Goal: Information Seeking & Learning: Learn about a topic

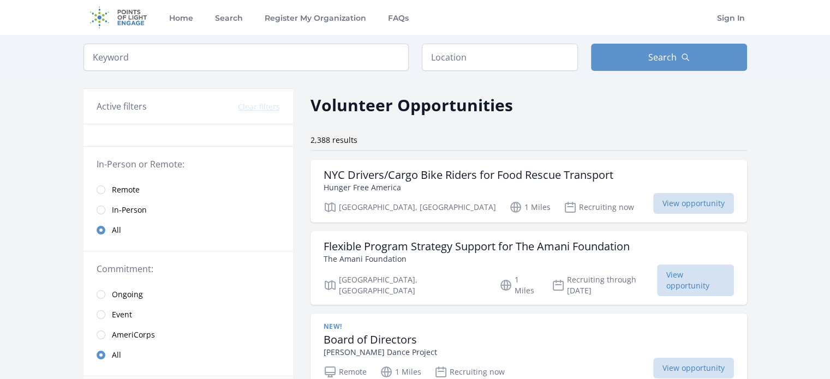
click at [306, 66] on input "search" at bounding box center [245, 57] width 325 height 27
type input "public health"
click button "submit" at bounding box center [0, 0] width 0 height 0
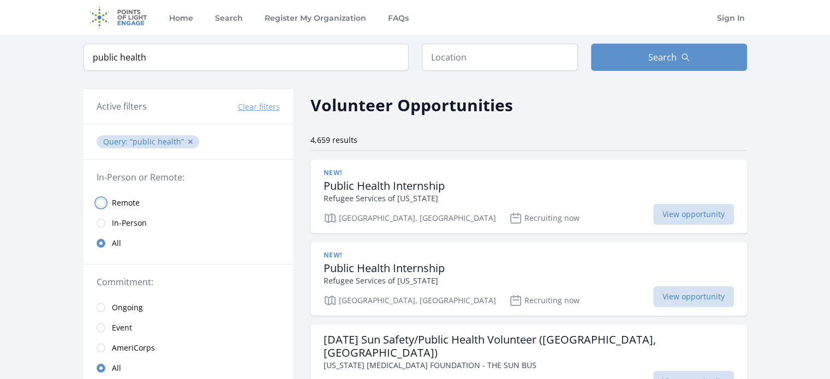
click at [101, 200] on input "radio" at bounding box center [101, 203] width 9 height 9
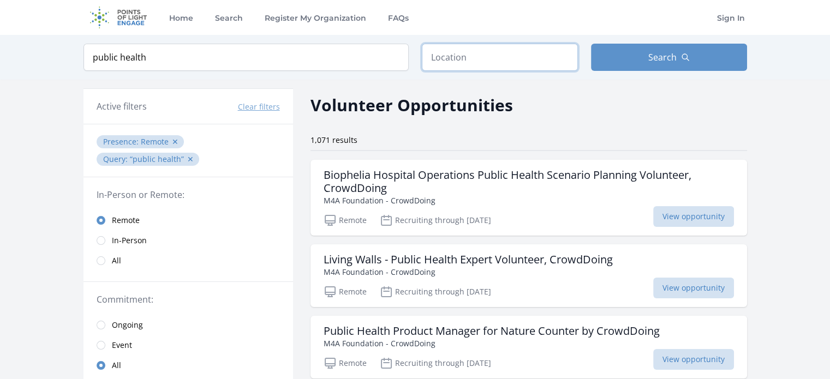
click at [497, 57] on input "text" at bounding box center [500, 57] width 156 height 27
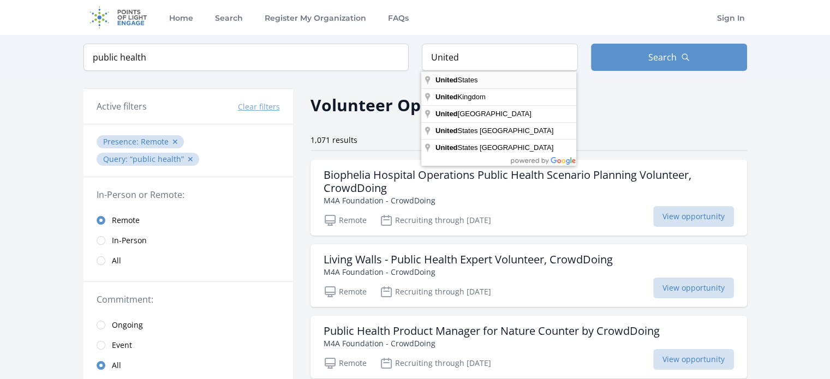
type input "United States"
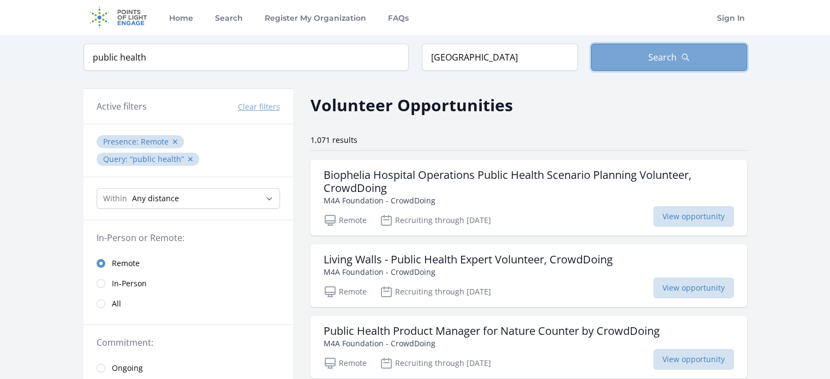
click at [619, 48] on button "Search" at bounding box center [669, 57] width 156 height 27
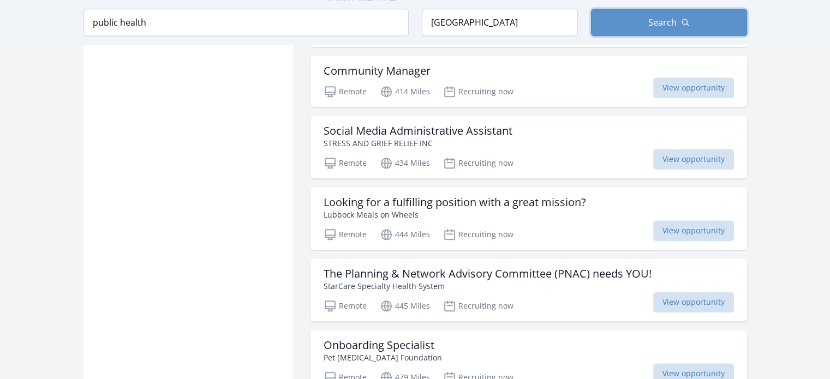
scroll to position [1146, 0]
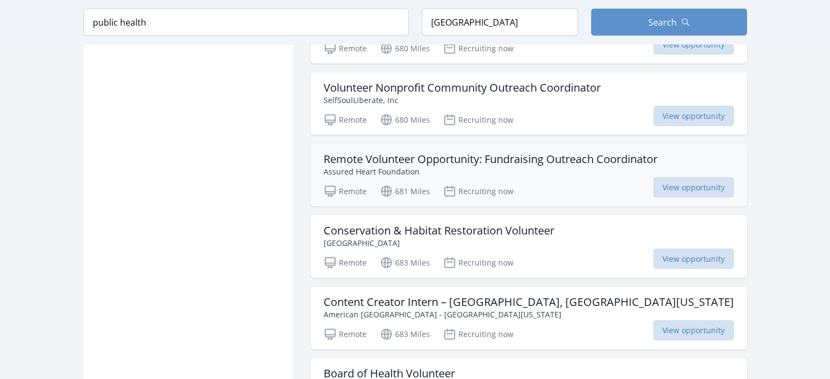
scroll to position [2292, 0]
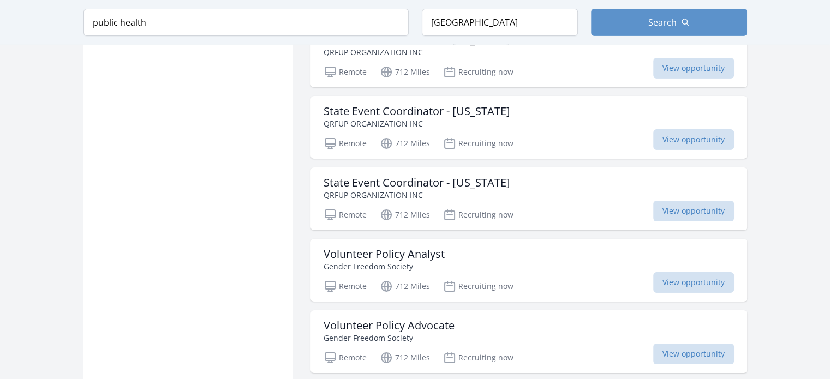
scroll to position [3657, 0]
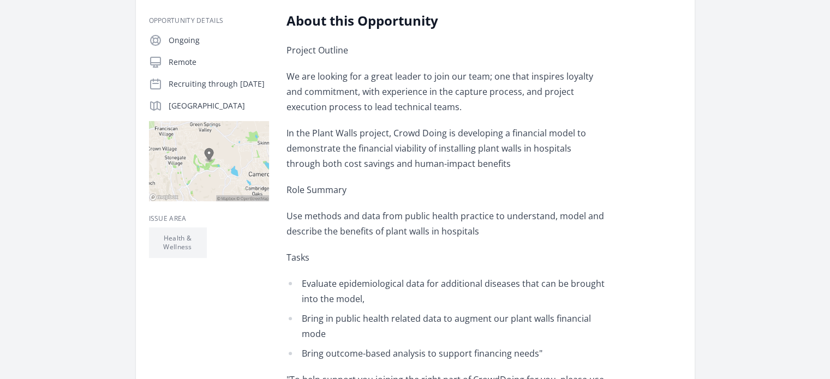
scroll to position [218, 0]
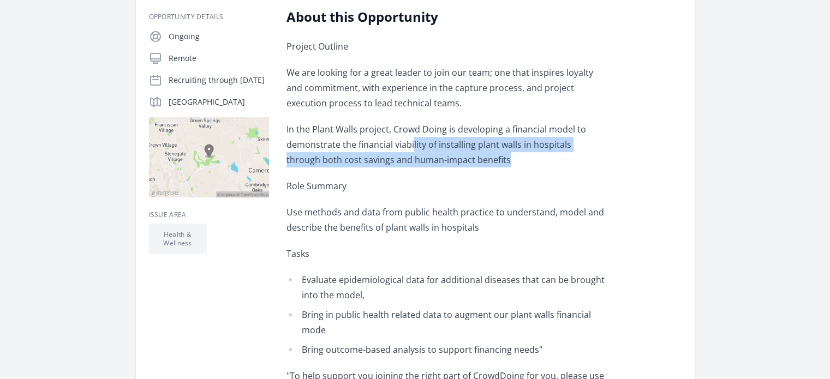
drag, startPoint x: 415, startPoint y: 139, endPoint x: 510, endPoint y: 157, distance: 97.1
click at [510, 157] on p "In the Plant Walls project, Crowd Doing is developing a financial model to demo…" at bounding box center [446, 145] width 319 height 46
click at [520, 167] on p "In the Plant Walls project, Crowd Doing is developing a financial model to demo…" at bounding box center [446, 145] width 319 height 46
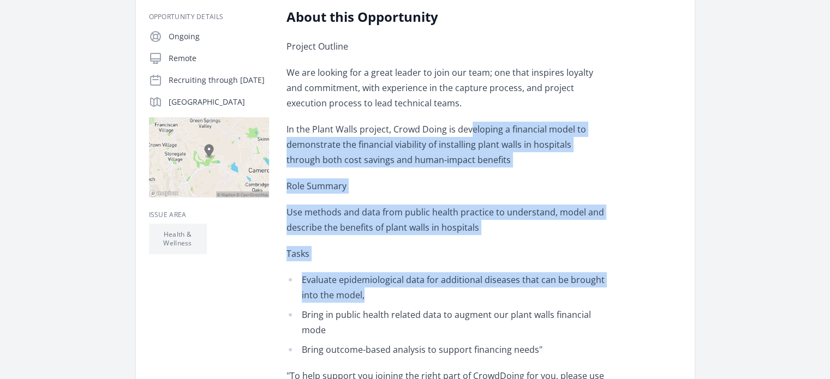
drag, startPoint x: 472, startPoint y: 131, endPoint x: 535, endPoint y: 289, distance: 170.0
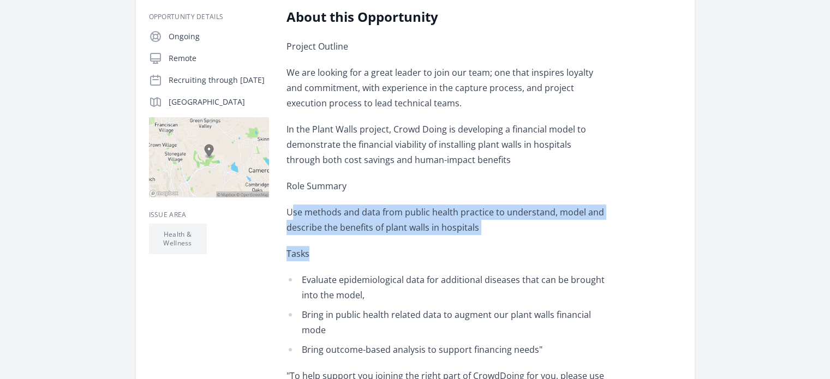
drag, startPoint x: 297, startPoint y: 216, endPoint x: 503, endPoint y: 237, distance: 206.9
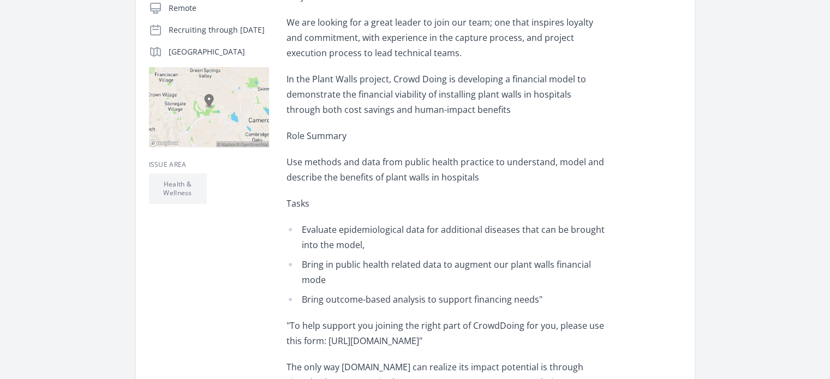
scroll to position [327, 0]
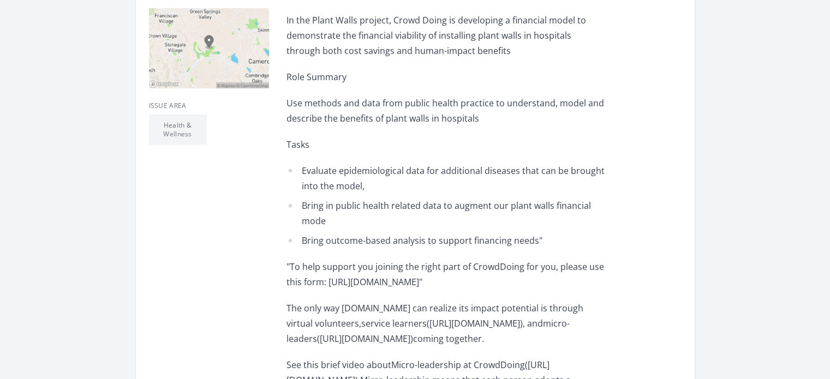
drag, startPoint x: 349, startPoint y: 102, endPoint x: 546, endPoint y: 300, distance: 278.6
click at [546, 300] on div "Project Outline We are looking for a great leader to join our team; one that in…" at bounding box center [446, 302] width 319 height 744
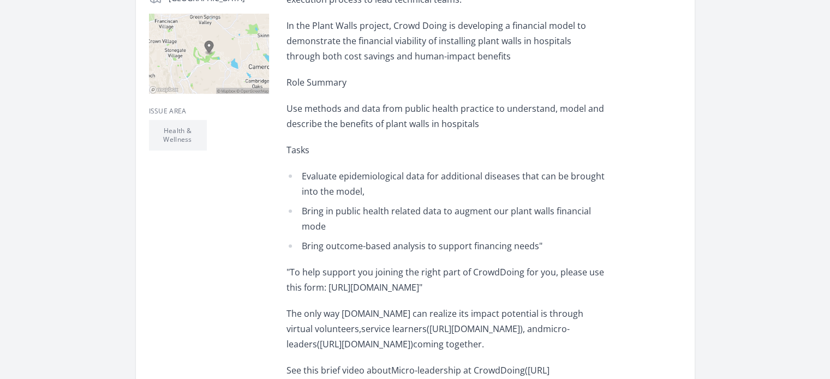
scroll to position [164, 0]
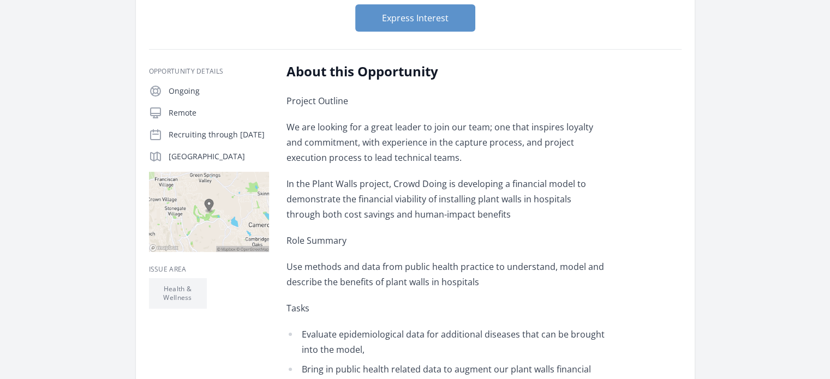
click at [461, 189] on span "In the Plant Walls project, Crowd Doing is developing a financial model to demo…" at bounding box center [437, 199] width 300 height 43
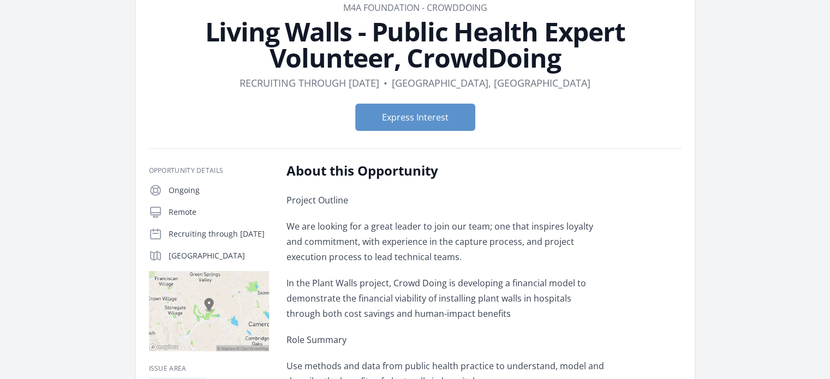
scroll to position [55, 0]
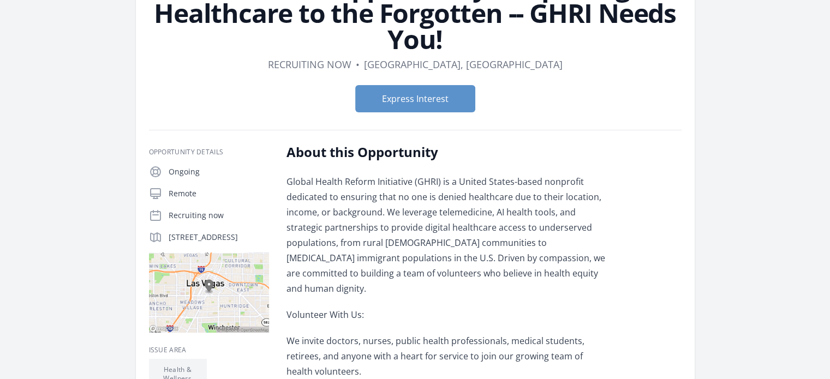
scroll to position [164, 0]
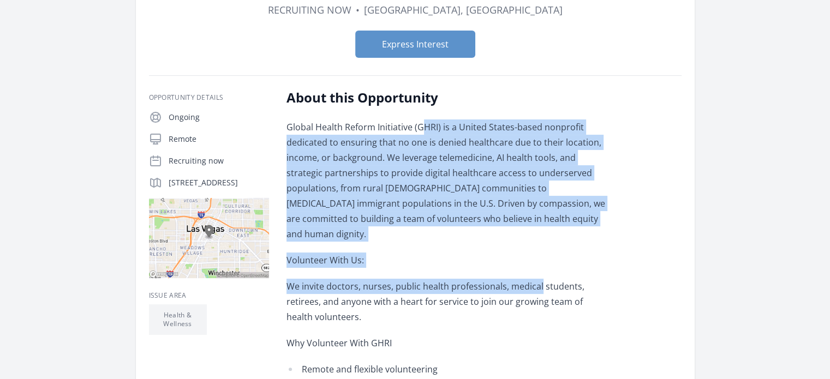
drag, startPoint x: 428, startPoint y: 127, endPoint x: 539, endPoint y: 266, distance: 178.2
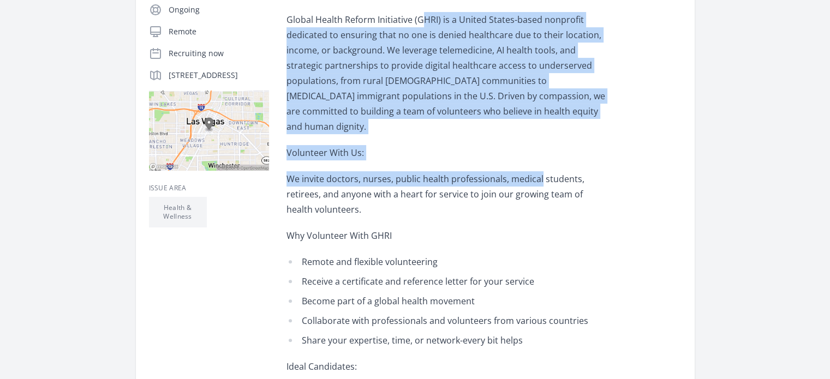
scroll to position [273, 0]
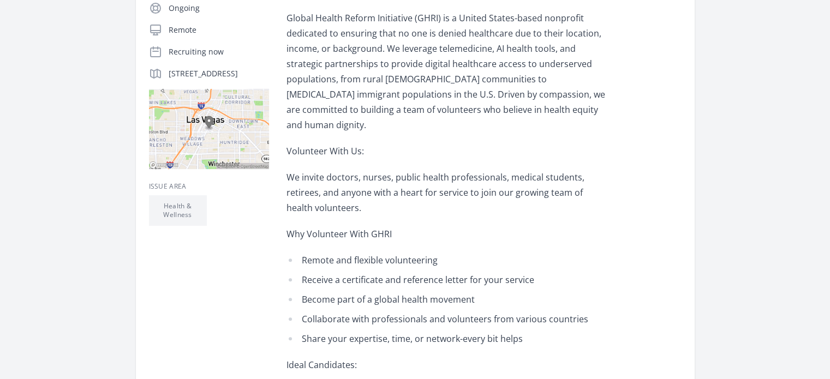
click at [464, 226] on p "Why Volunteer With GHRI" at bounding box center [446, 233] width 319 height 15
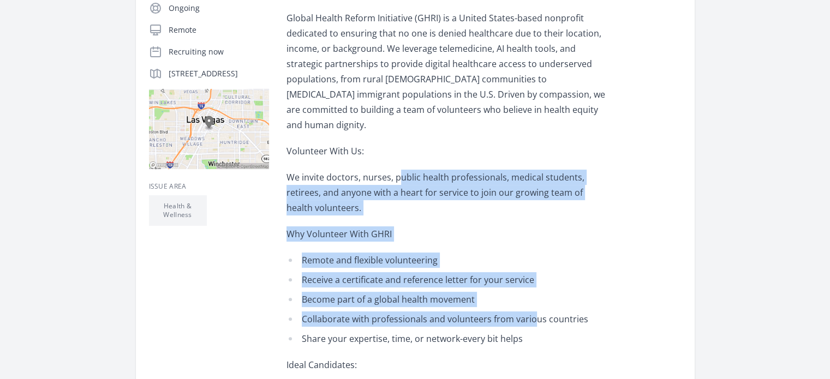
drag, startPoint x: 399, startPoint y: 157, endPoint x: 535, endPoint y: 296, distance: 194.1
click at [535, 296] on div "Global Health Reform Initiative (GHRI) is a United States-based nonprofit dedic…" at bounding box center [446, 360] width 319 height 701
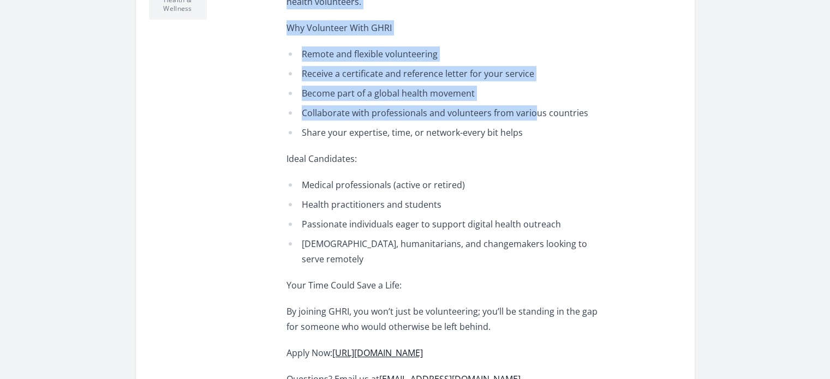
scroll to position [546, 0]
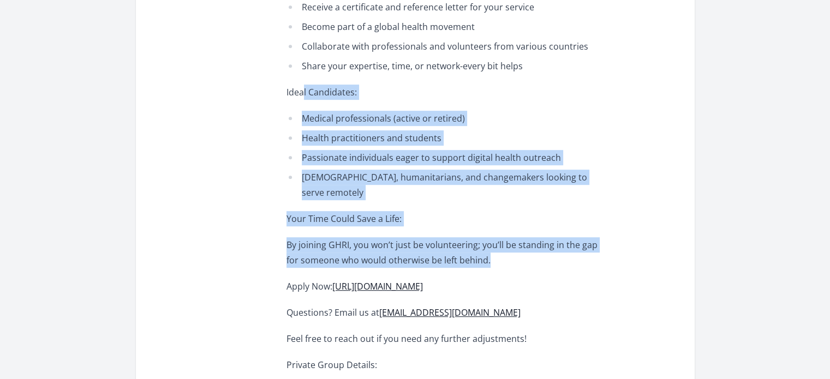
drag, startPoint x: 303, startPoint y: 80, endPoint x: 560, endPoint y: 225, distance: 296.0
click at [560, 225] on div "Global Health Reform Initiative (GHRI) is a United States-based nonprofit dedic…" at bounding box center [446, 87] width 319 height 701
click at [562, 237] on p "By joining GHRI, you won’t just be volunteering; you’ll be standing in the gap …" at bounding box center [446, 252] width 319 height 31
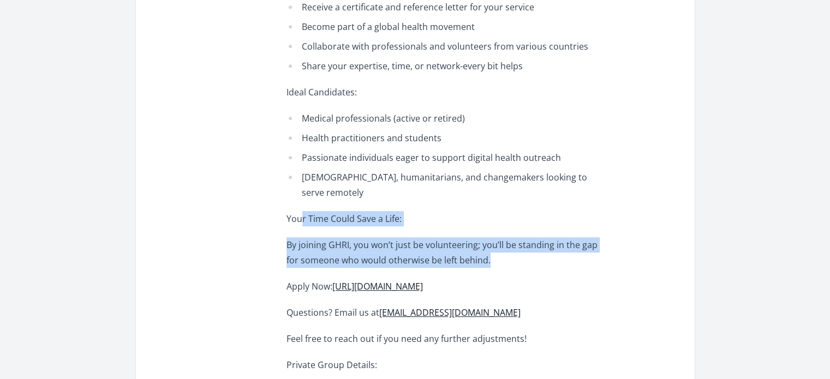
drag, startPoint x: 485, startPoint y: 220, endPoint x: 299, endPoint y: 183, distance: 189.1
click at [299, 183] on div "Global Health Reform Initiative (GHRI) is a United States-based nonprofit dedic…" at bounding box center [446, 87] width 319 height 701
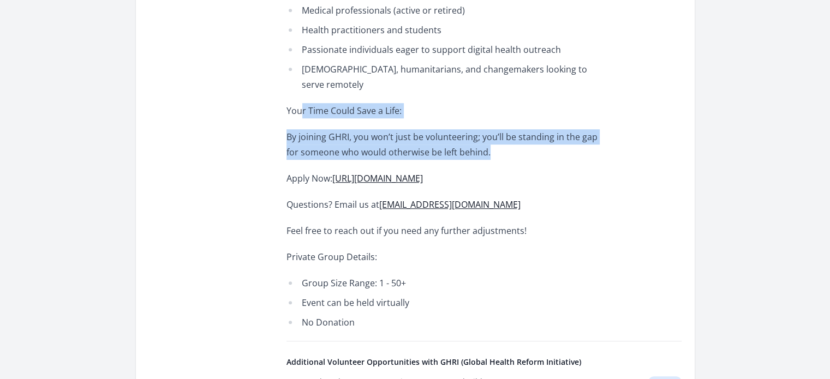
scroll to position [655, 0]
click at [423, 171] on link "https://form.jotform.com/251888625786174" at bounding box center [377, 177] width 91 height 12
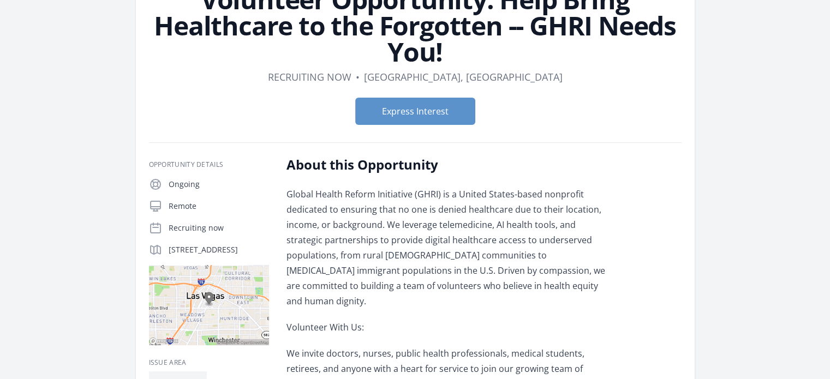
scroll to position [218, 0]
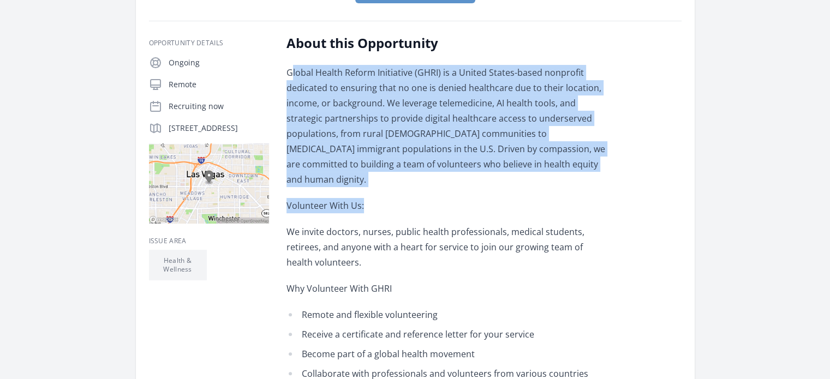
drag, startPoint x: 291, startPoint y: 73, endPoint x: 572, endPoint y: 172, distance: 297.4
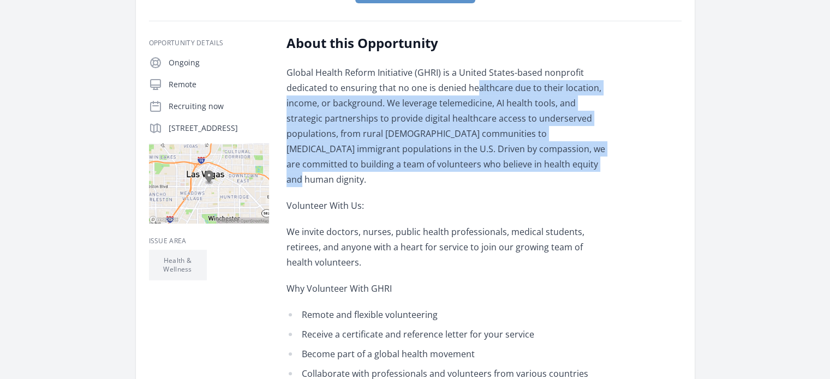
drag, startPoint x: 474, startPoint y: 86, endPoint x: 593, endPoint y: 170, distance: 145.8
click at [593, 170] on p "Global Health Reform Initiative (GHRI) is a United States-based nonprofit dedic…" at bounding box center [446, 126] width 319 height 122
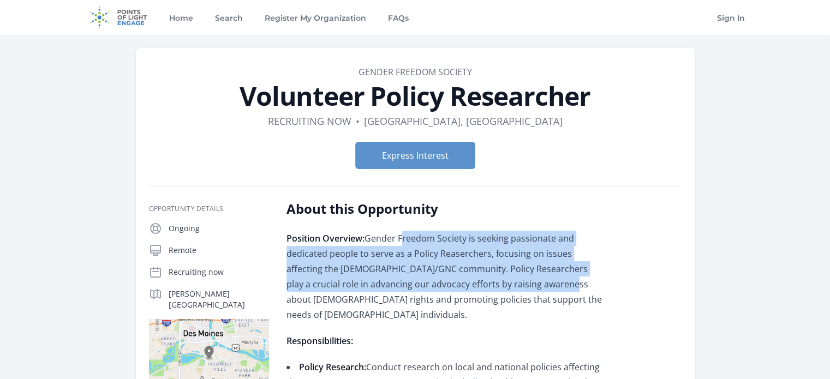
drag, startPoint x: 399, startPoint y: 238, endPoint x: 517, endPoint y: 277, distance: 124.4
click at [517, 277] on p "Position Overview: Gender Freedom Society is seeking passionate and dedicated p…" at bounding box center [446, 277] width 319 height 92
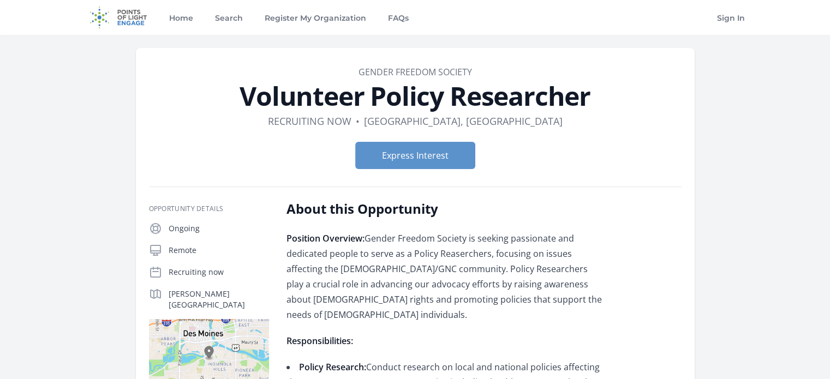
click at [528, 290] on p "Position Overview: Gender Freedom Society is seeking passionate and dedicated p…" at bounding box center [446, 277] width 319 height 92
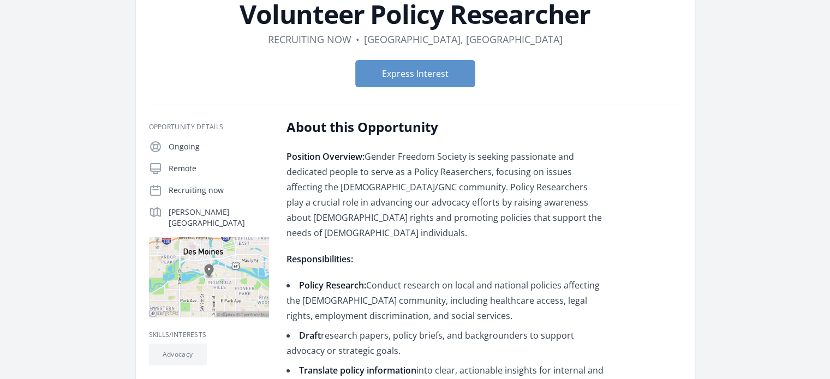
scroll to position [109, 0]
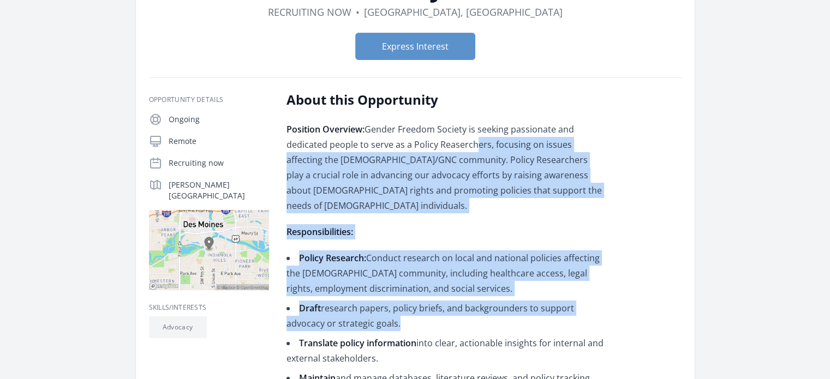
drag, startPoint x: 469, startPoint y: 139, endPoint x: 569, endPoint y: 310, distance: 197.6
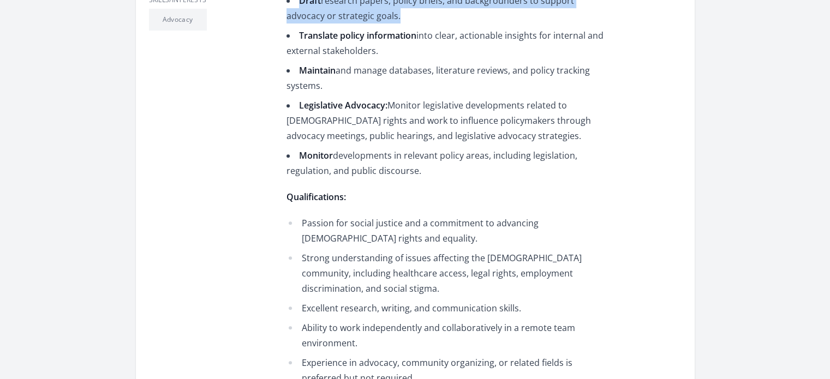
scroll to position [491, 0]
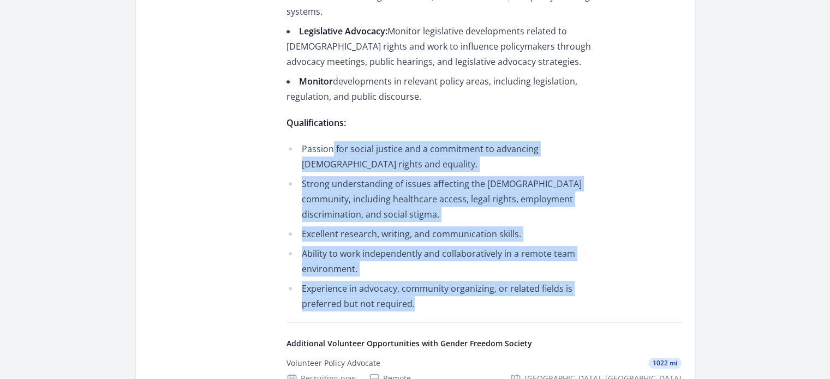
drag, startPoint x: 332, startPoint y: 132, endPoint x: 535, endPoint y: 282, distance: 253.2
click at [535, 282] on ul "Passion for social justice and a commitment to advancing transgender rights and…" at bounding box center [446, 226] width 319 height 170
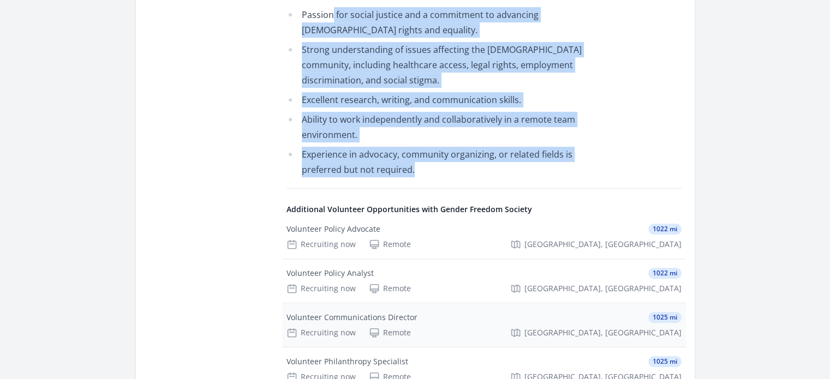
scroll to position [655, 0]
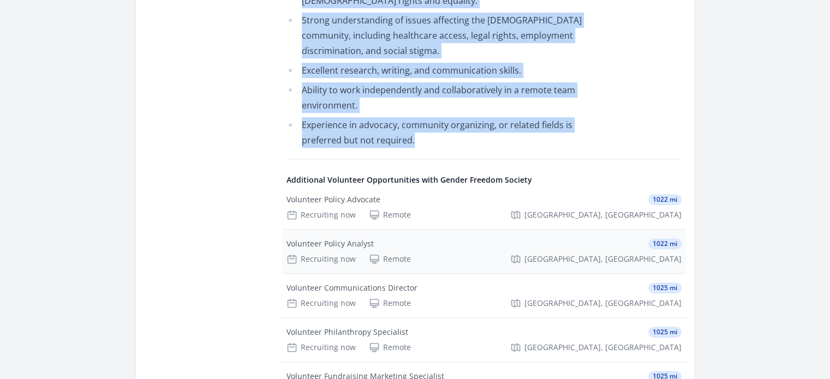
click at [479, 236] on div "Volunteer Policy Analyst 1022 mi Recruiting now Remote Des Moines, IA" at bounding box center [484, 252] width 404 height 44
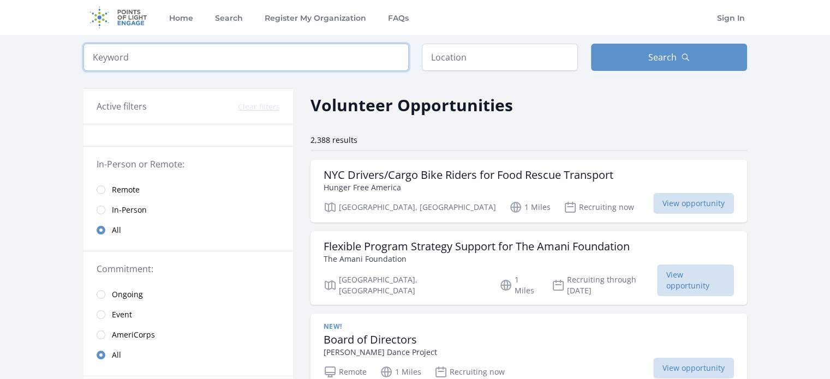
click at [338, 62] on input "search" at bounding box center [245, 57] width 325 height 27
type input "health policy"
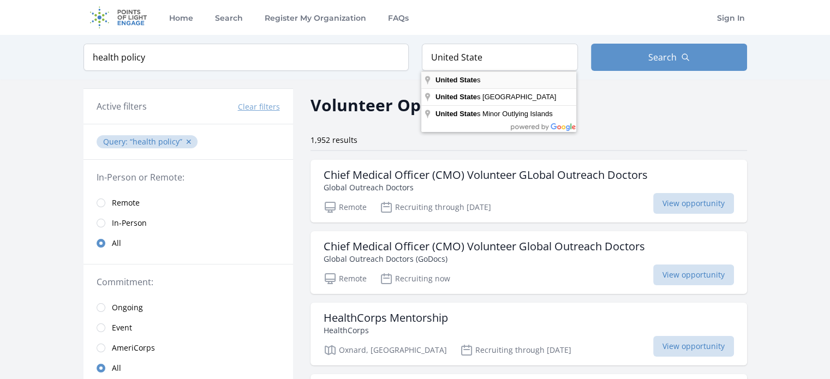
type input "United States"
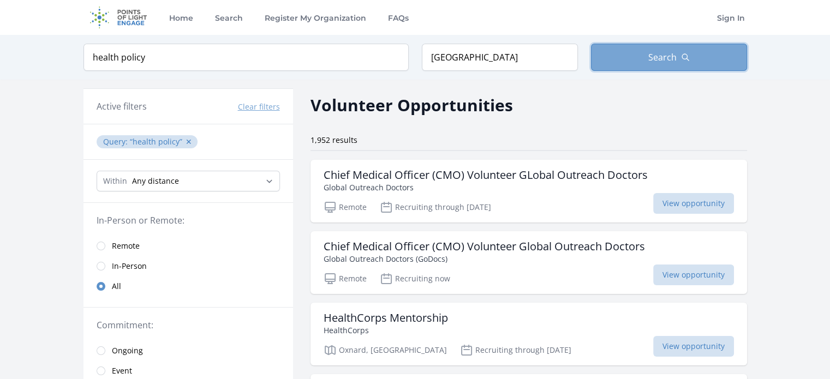
click at [622, 57] on button "Search" at bounding box center [669, 57] width 156 height 27
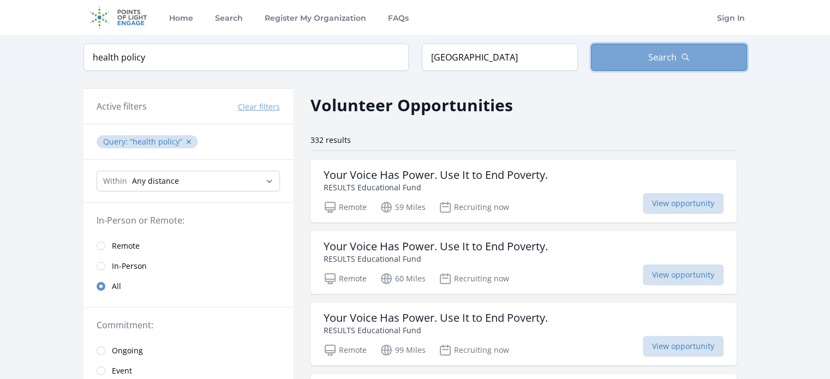
click at [618, 50] on button "Search" at bounding box center [669, 57] width 156 height 27
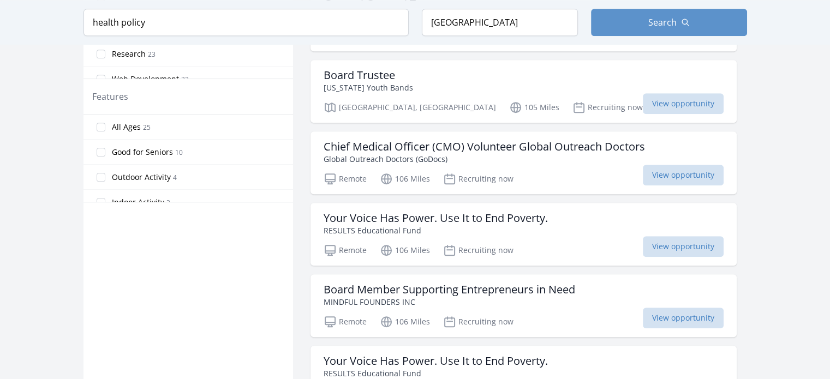
scroll to position [655, 0]
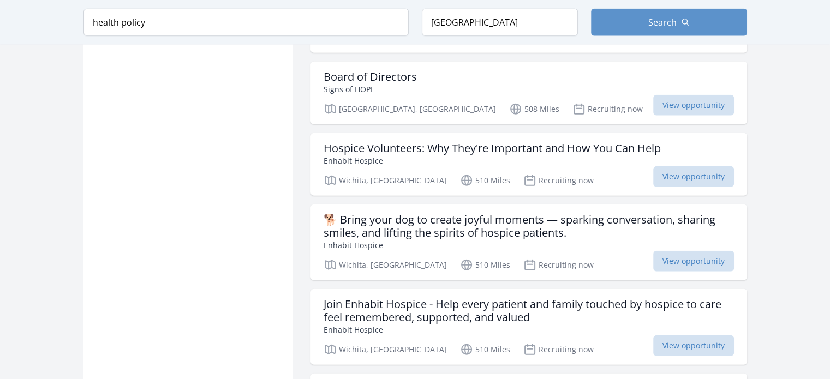
scroll to position [2620, 0]
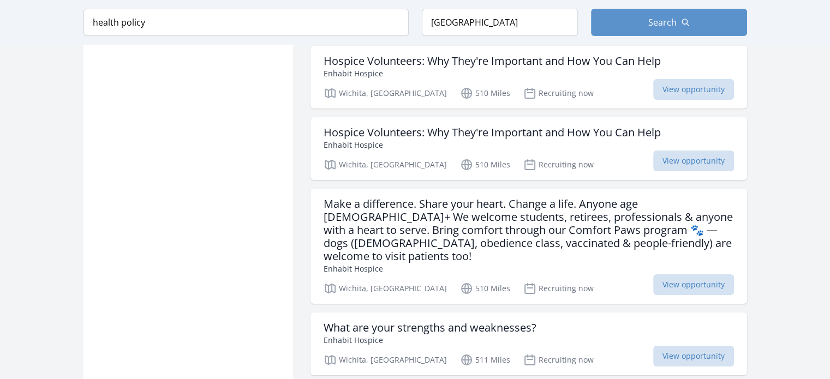
scroll to position [4257, 0]
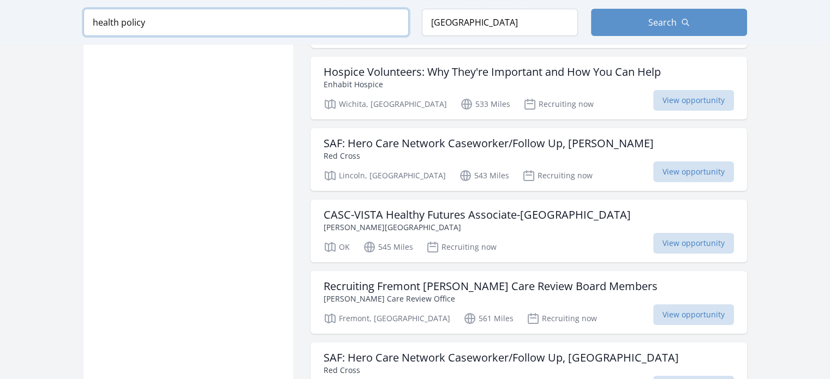
click at [260, 13] on input "health policy" at bounding box center [245, 22] width 325 height 27
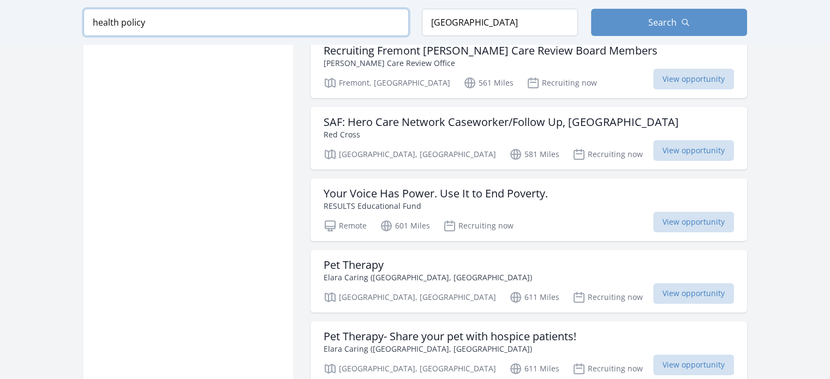
scroll to position [4584, 0]
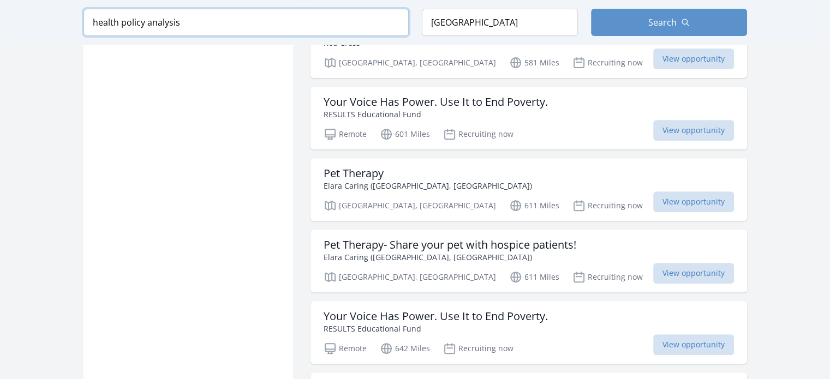
click button "submit" at bounding box center [0, 0] width 0 height 0
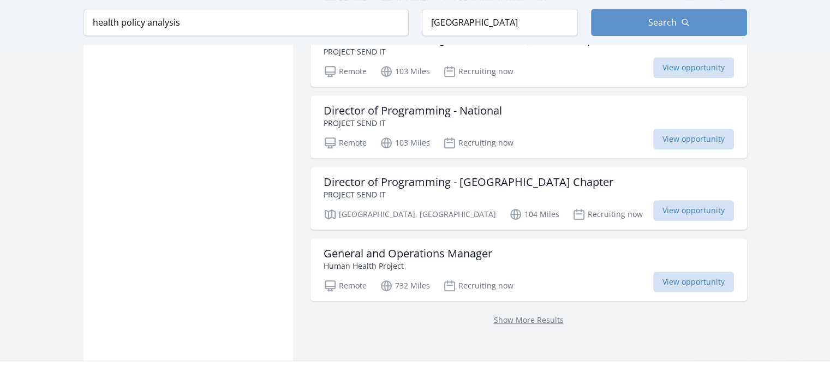
scroll to position [917, 0]
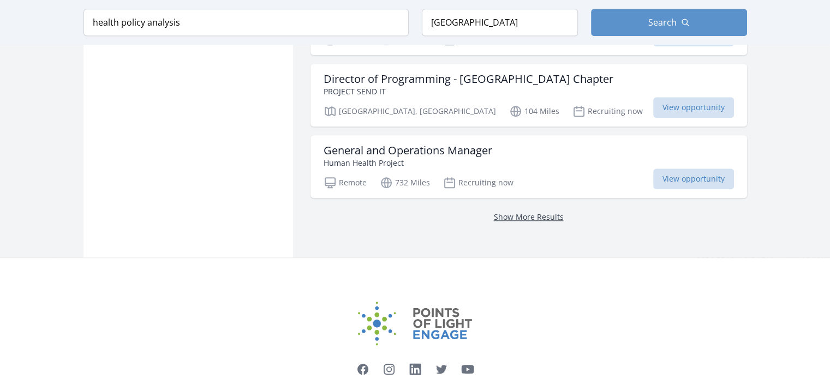
click at [542, 212] on link "Show More Results" at bounding box center [529, 217] width 70 height 10
click at [517, 212] on link "Show More Results" at bounding box center [529, 217] width 70 height 10
click at [497, 212] on link "Show More Results" at bounding box center [529, 217] width 70 height 10
drag, startPoint x: 210, startPoint y: 23, endPoint x: 0, endPoint y: 11, distance: 209.9
click at [0, 11] on div "Keyword health policy analysis Location United States Search" at bounding box center [415, 22] width 830 height 45
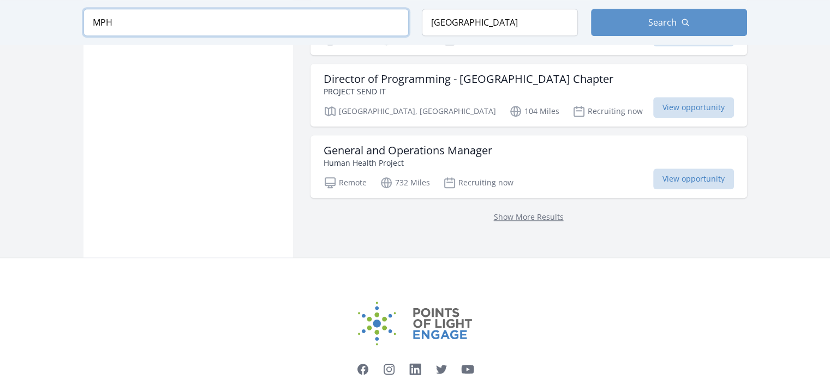
type input "MPH"
click button "submit" at bounding box center [0, 0] width 0 height 0
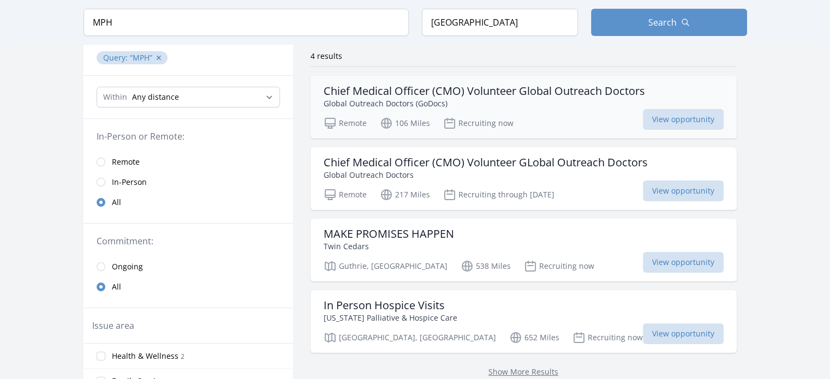
scroll to position [109, 0]
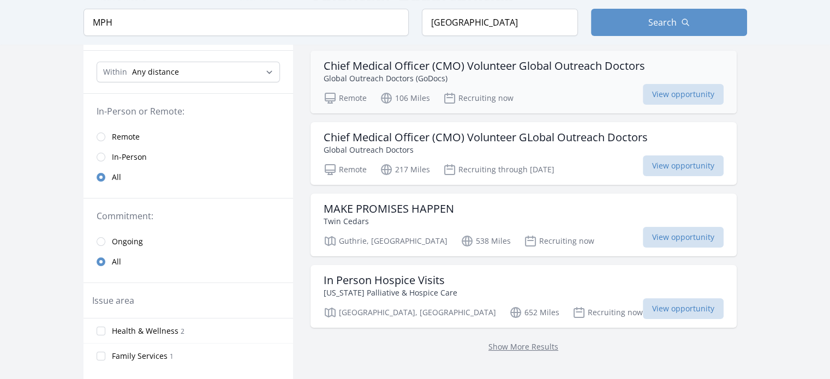
click at [467, 76] on p "Global Outreach Doctors (GoDocs)" at bounding box center [484, 78] width 321 height 11
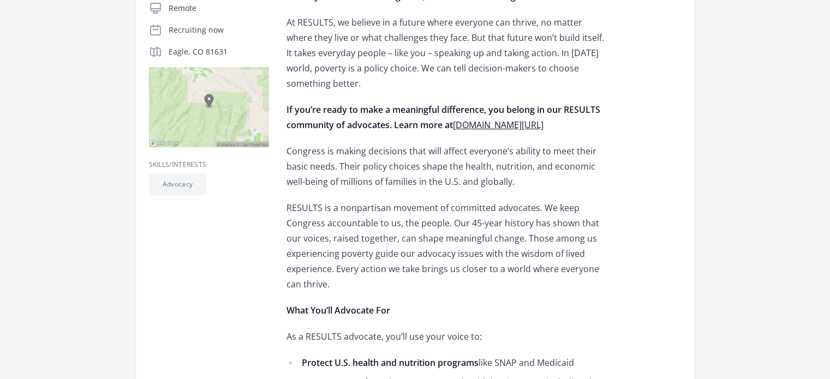
scroll to position [273, 0]
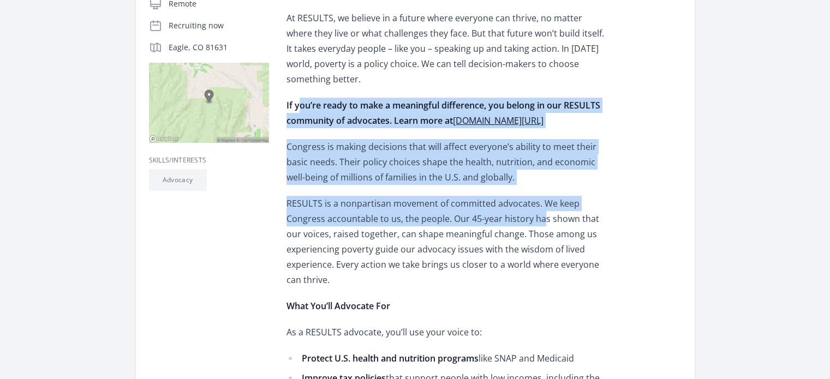
drag, startPoint x: 297, startPoint y: 93, endPoint x: 539, endPoint y: 232, distance: 279.2
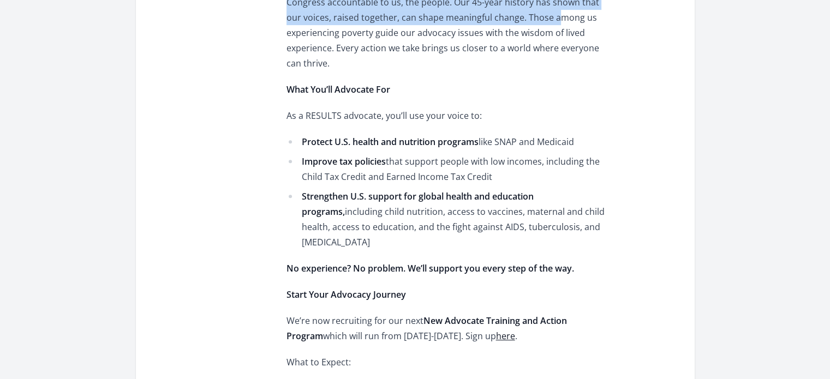
scroll to position [491, 0]
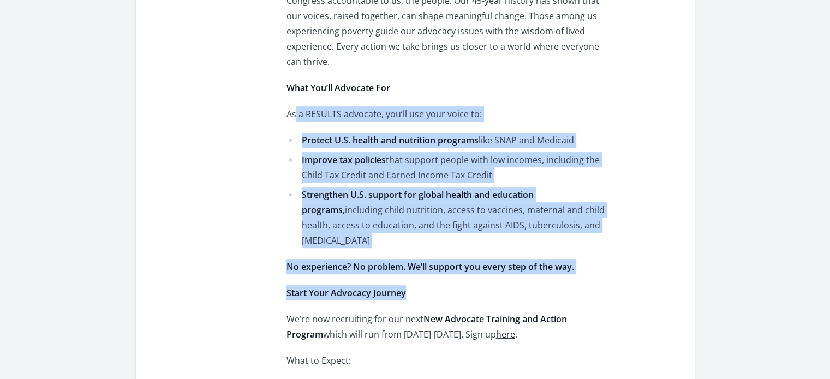
drag, startPoint x: 295, startPoint y: 121, endPoint x: 596, endPoint y: 277, distance: 339.3
click at [596, 277] on div "Poverty isn’t inevitable. Together, we can do something about it. At RESULTS, w…" at bounding box center [446, 263] width 319 height 995
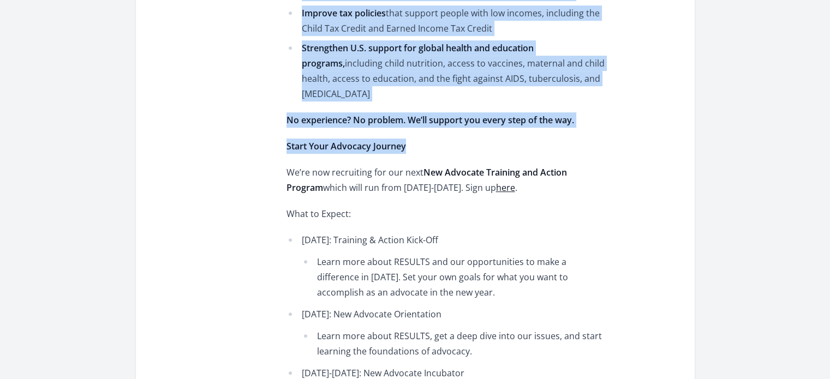
scroll to position [655, 0]
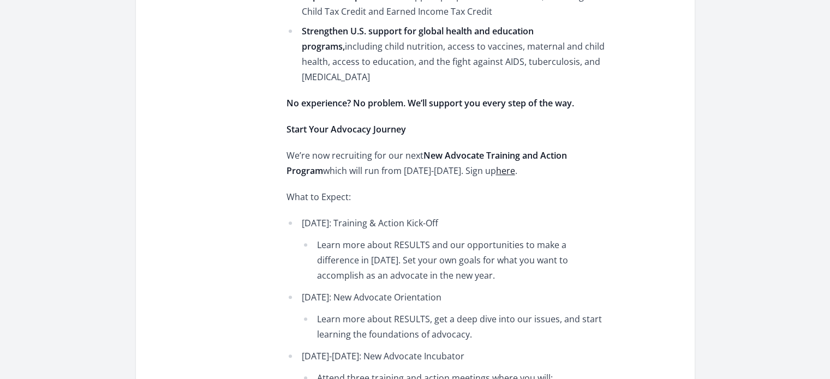
click at [297, 148] on p "We’re now recruiting for our next New Advocate Training and Action Program whic…" at bounding box center [446, 163] width 319 height 31
drag, startPoint x: 282, startPoint y: 137, endPoint x: 517, endPoint y: 283, distance: 276.5
click at [517, 283] on div "Opportunity Details Ongoing Remote Recruiting now Eagle, CO 81631 here ." at bounding box center [415, 152] width 533 height 1160
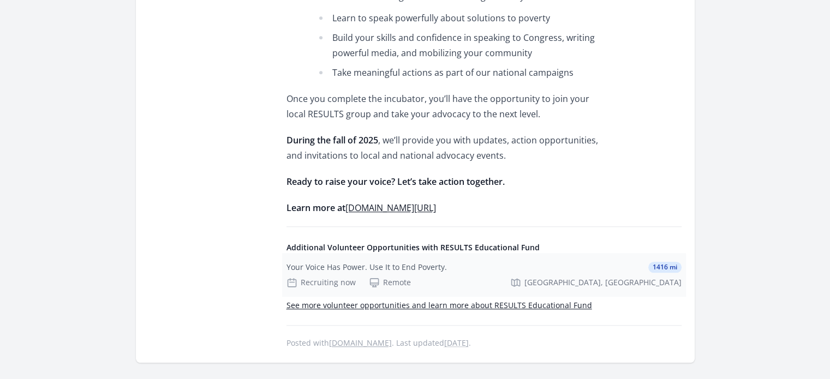
scroll to position [1091, 0]
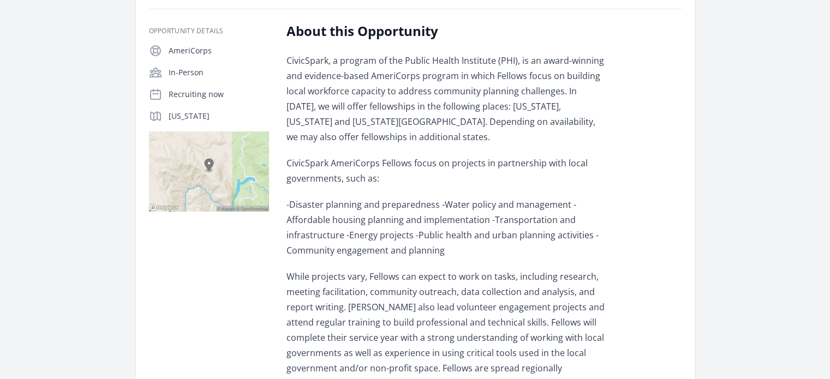
scroll to position [109, 0]
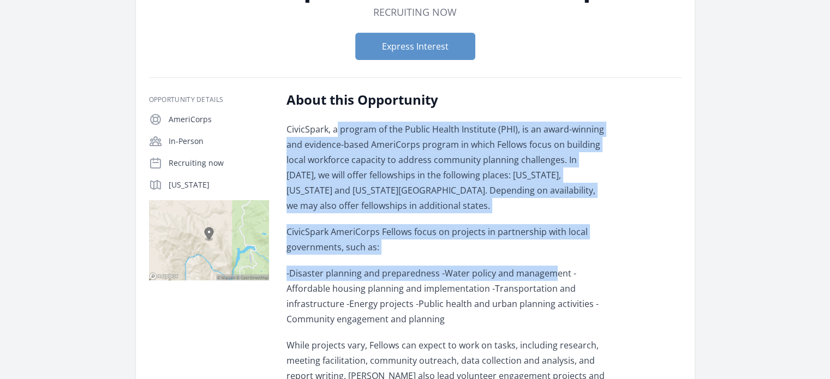
drag, startPoint x: 336, startPoint y: 124, endPoint x: 549, endPoint y: 268, distance: 257.5
click at [549, 268] on div "CivicSpark, a program of the Public Health Institute (PHI), is an award-winning…" at bounding box center [446, 329] width 319 height 415
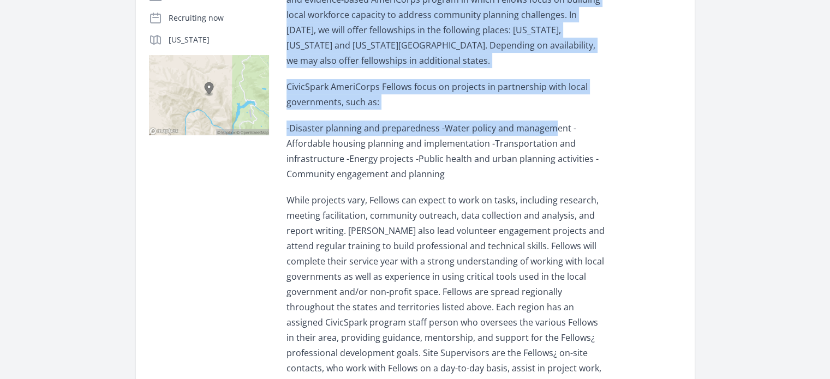
scroll to position [273, 0]
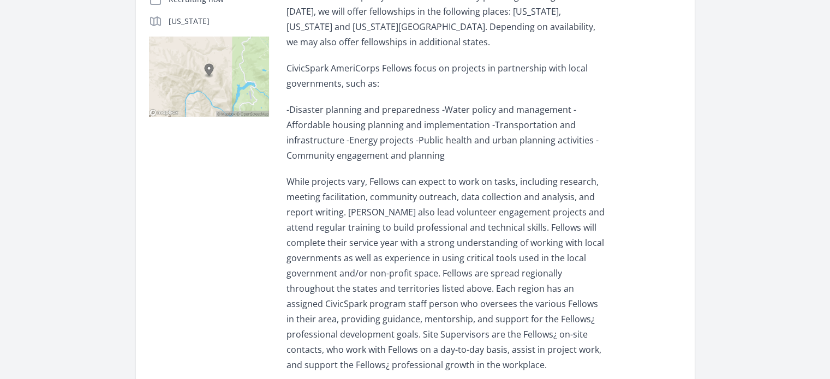
click at [444, 150] on p "-Disaster planning and preparedness -Water policy and management -Affordable ho…" at bounding box center [446, 132] width 319 height 61
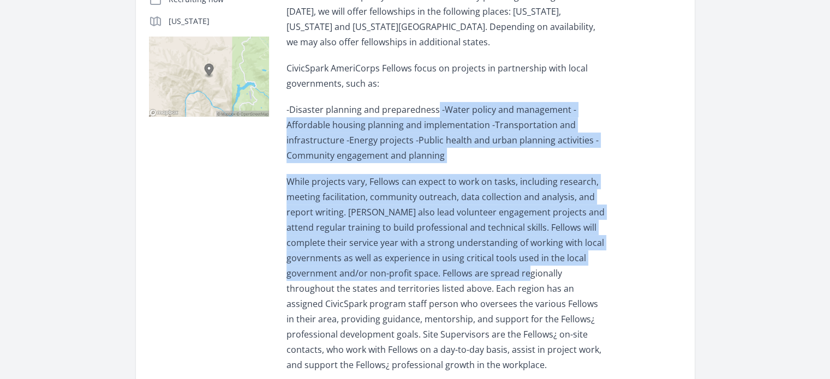
drag, startPoint x: 434, startPoint y: 107, endPoint x: 541, endPoint y: 282, distance: 205.3
click at [541, 282] on div "CivicSpark, a program of the Public Health Institute (PHI), is an award-winning…" at bounding box center [446, 165] width 319 height 415
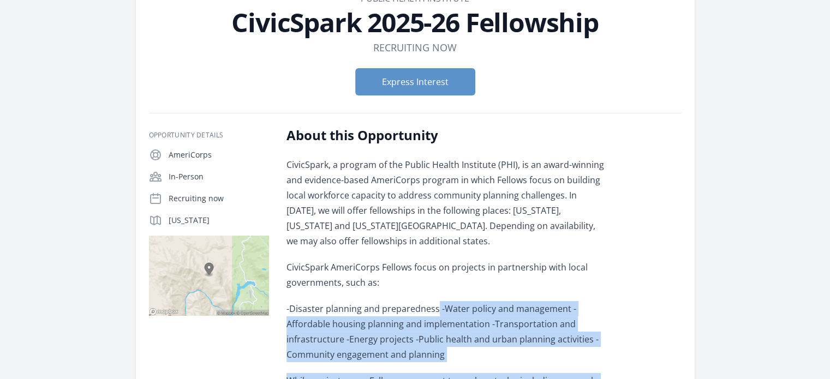
scroll to position [55, 0]
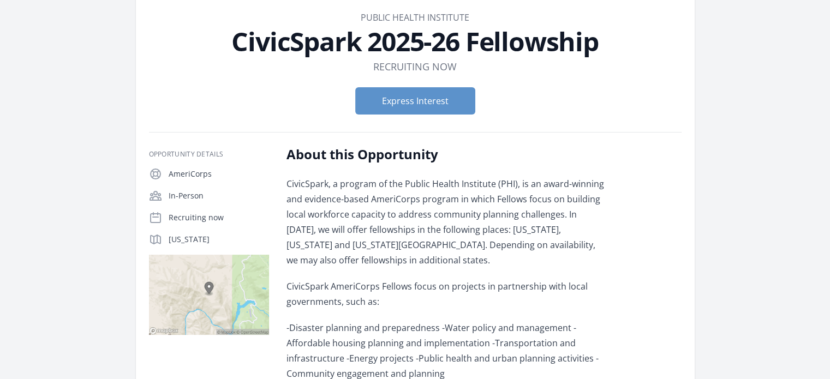
click at [411, 115] on div "Express Interest" at bounding box center [415, 101] width 533 height 45
click at [415, 103] on button "Express Interest" at bounding box center [415, 100] width 120 height 27
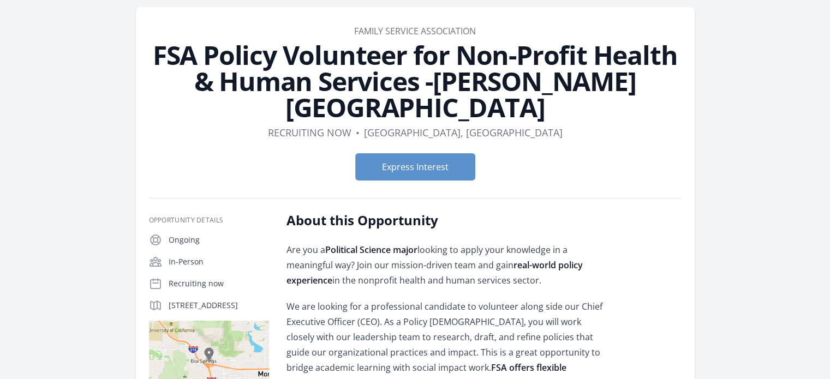
scroll to position [164, 0]
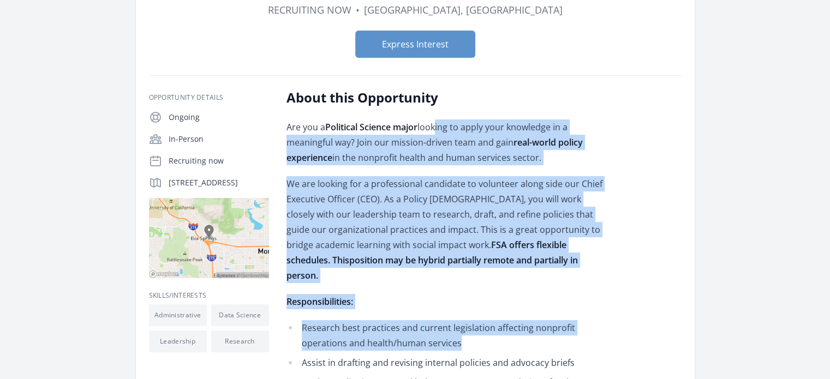
drag, startPoint x: 436, startPoint y: 102, endPoint x: 479, endPoint y: 299, distance: 201.6
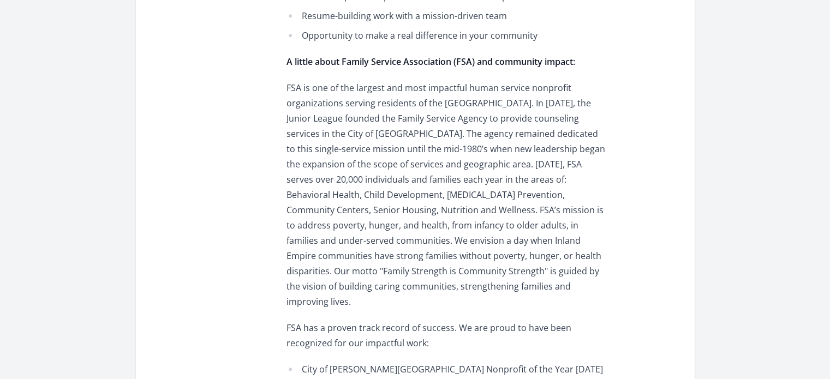
scroll to position [819, 0]
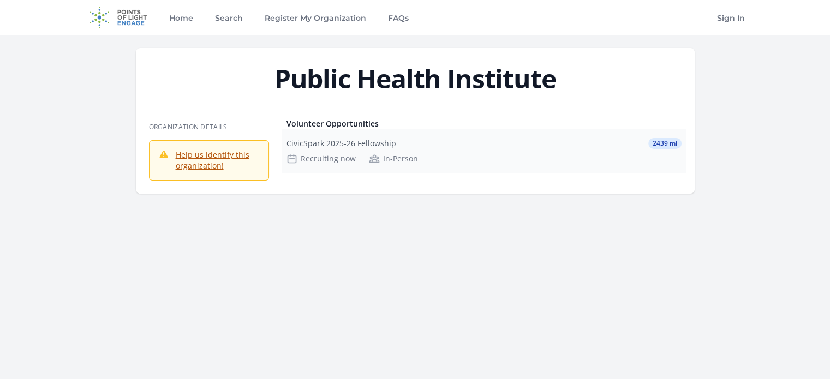
click at [327, 156] on div "Recruiting now" at bounding box center [321, 158] width 69 height 11
click at [334, 141] on div "CivicSpark 2025-26 Fellowship" at bounding box center [342, 143] width 110 height 11
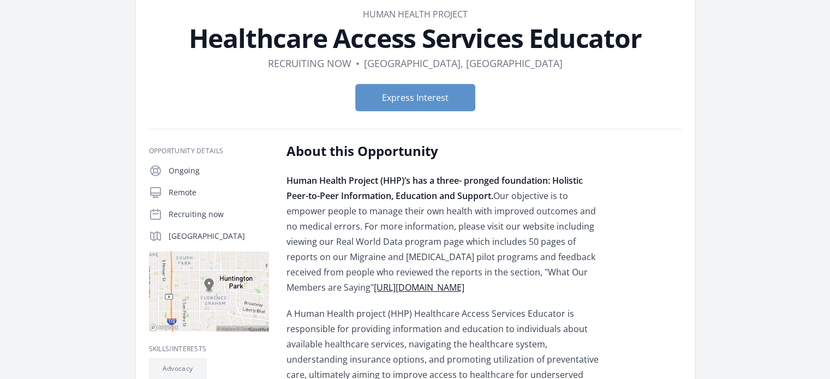
scroll to position [55, 0]
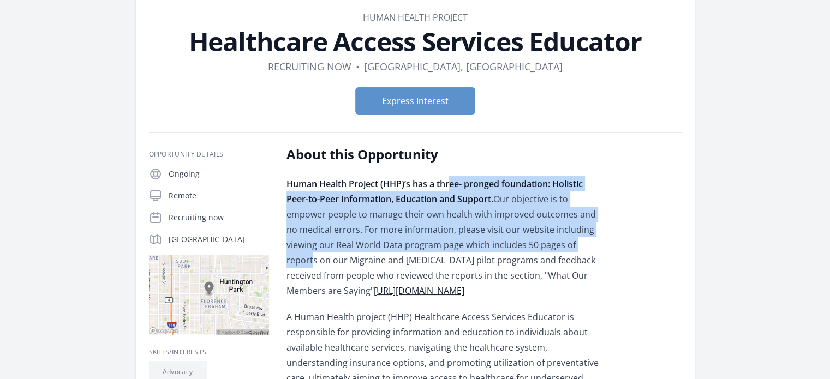
drag, startPoint x: 452, startPoint y: 181, endPoint x: 564, endPoint y: 249, distance: 130.8
click at [564, 249] on p "Human Health Project (HHP)’s has a three- pronged foundation: Holistic Peer-to-…" at bounding box center [446, 237] width 319 height 122
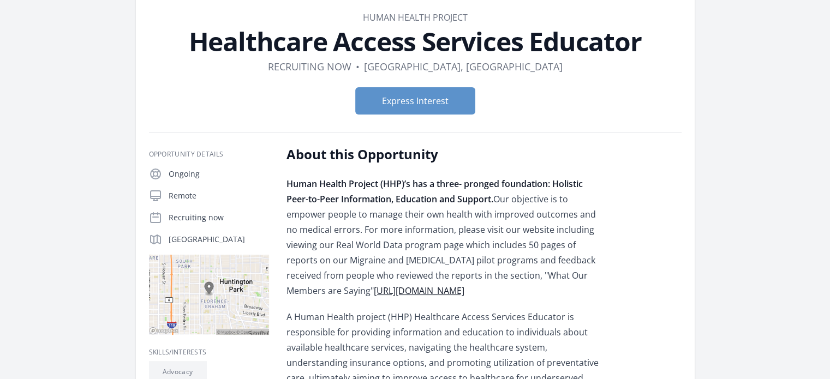
click at [585, 242] on p "Human Health Project (HHP)’s has a three- pronged foundation: Holistic Peer-to-…" at bounding box center [446, 237] width 319 height 122
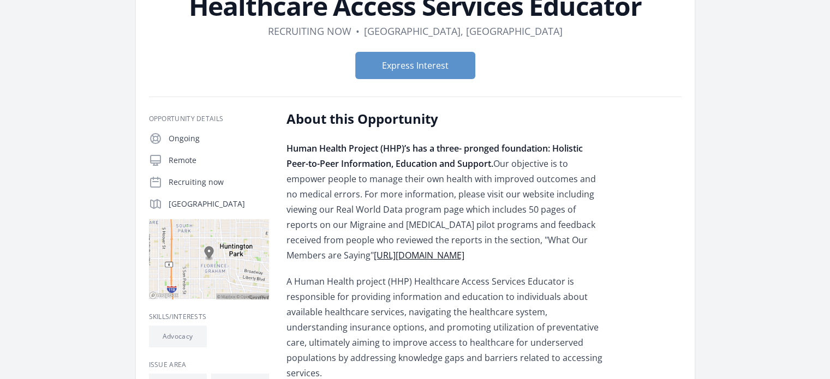
scroll to position [218, 0]
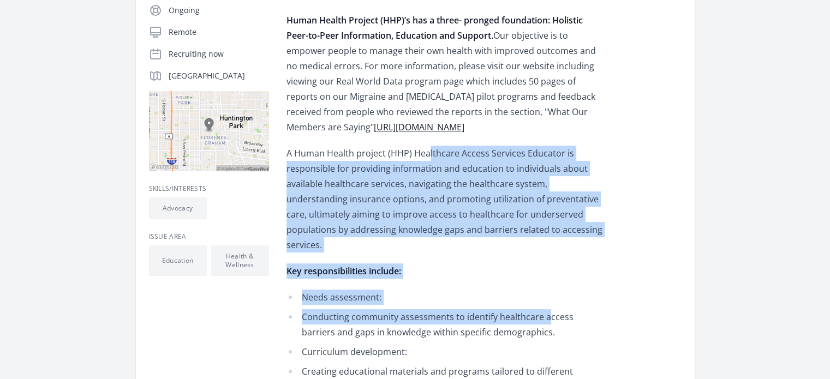
drag, startPoint x: 434, startPoint y: 153, endPoint x: 546, endPoint y: 302, distance: 186.0
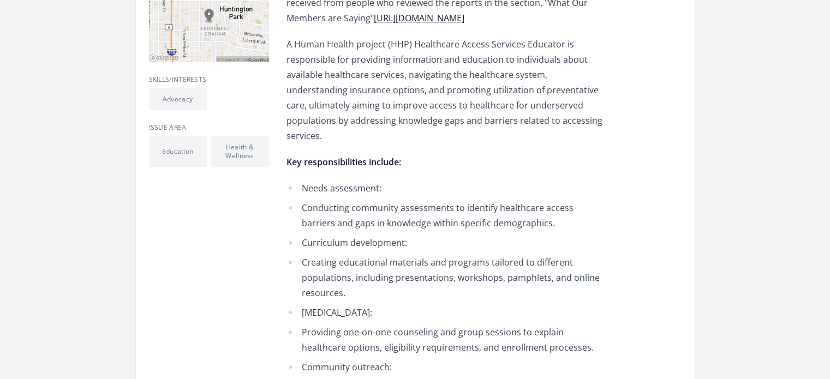
click at [489, 263] on li "Creating educational materials and programs tailored to different populations, …" at bounding box center [446, 278] width 319 height 46
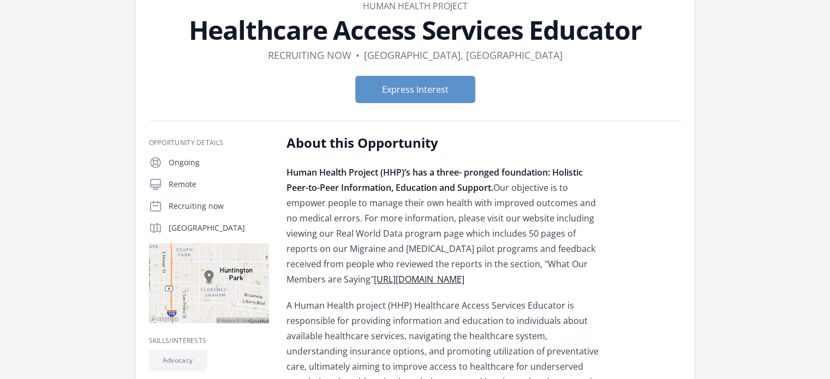
scroll to position [0, 0]
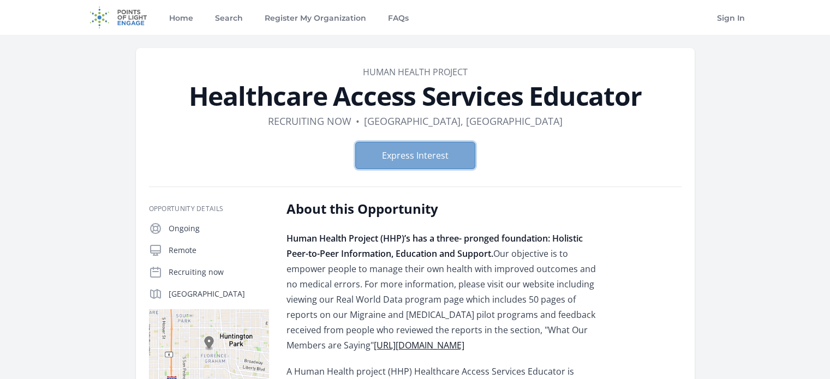
click at [417, 156] on button "Express Interest" at bounding box center [415, 155] width 120 height 27
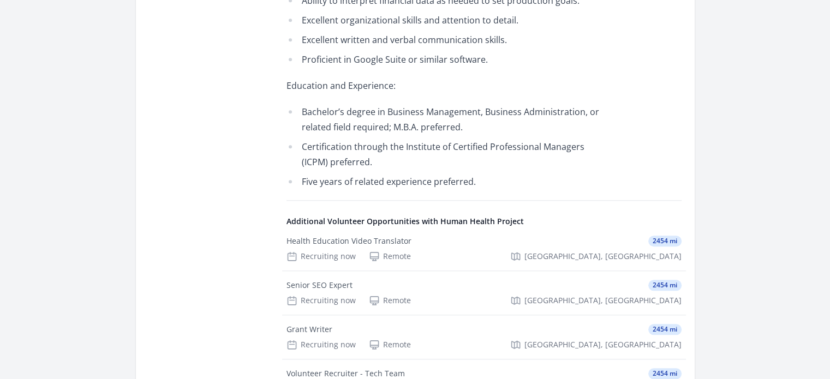
scroll to position [764, 0]
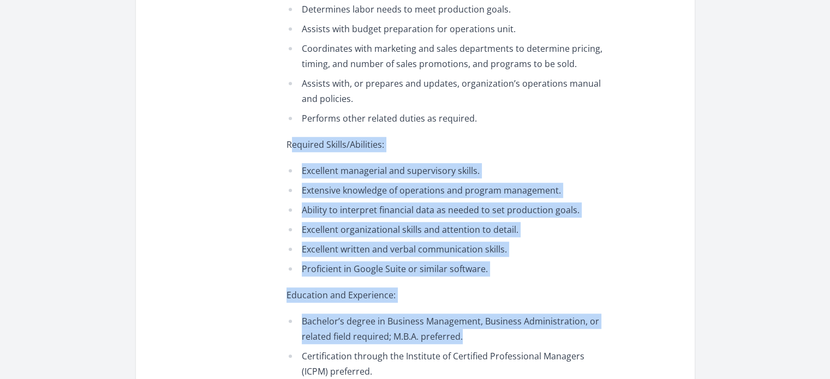
drag, startPoint x: 294, startPoint y: 154, endPoint x: 543, endPoint y: 347, distance: 315.1
click at [550, 344] on li "Bachelor’s degree in Business Management, Business Administration, or related f…" at bounding box center [446, 329] width 319 height 31
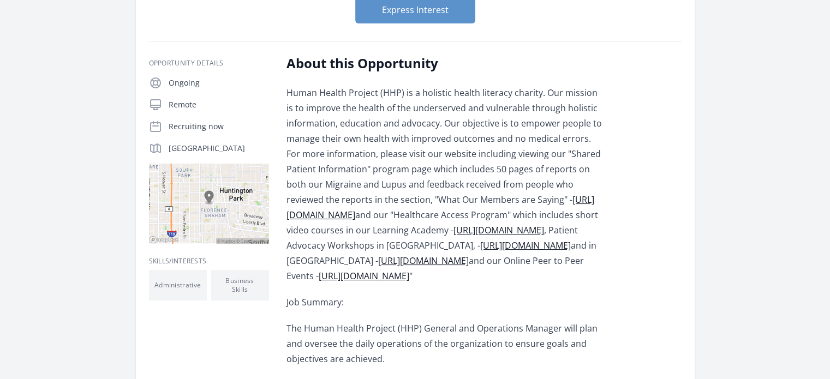
scroll to position [164, 0]
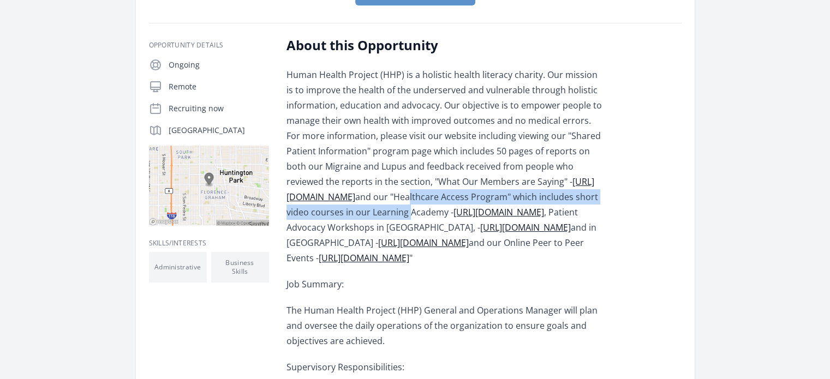
drag, startPoint x: 454, startPoint y: 199, endPoint x: 464, endPoint y: 209, distance: 14.7
click at [464, 209] on p "Human Health Project (HHP) is a holistic health literacy charity. Our mission i…" at bounding box center [446, 166] width 319 height 199
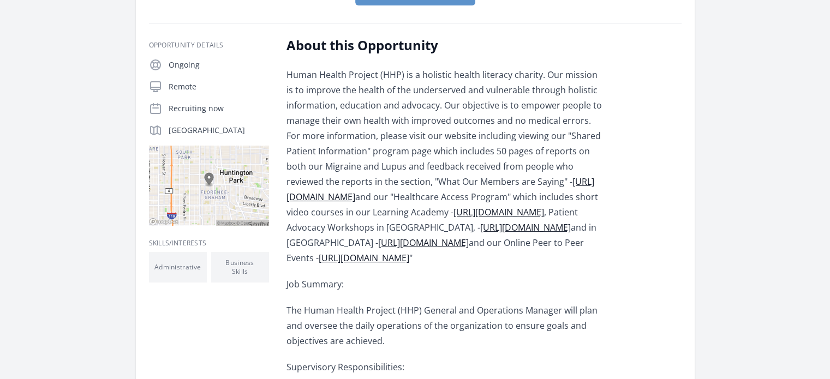
click at [479, 209] on p "Human Health Project (HHP) is a holistic health literacy charity. Our mission i…" at bounding box center [446, 166] width 319 height 199
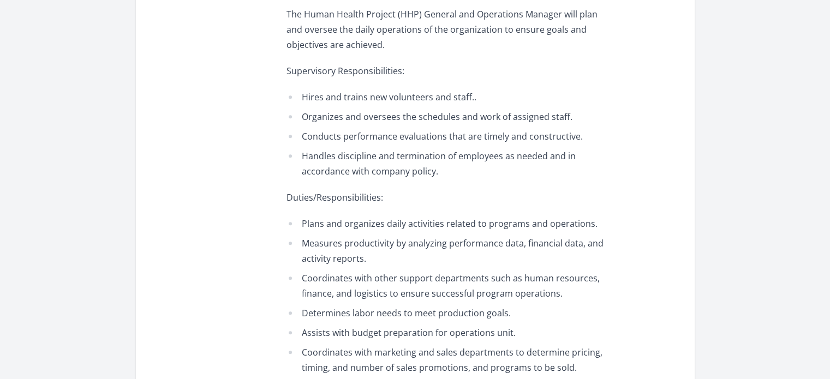
scroll to position [0, 0]
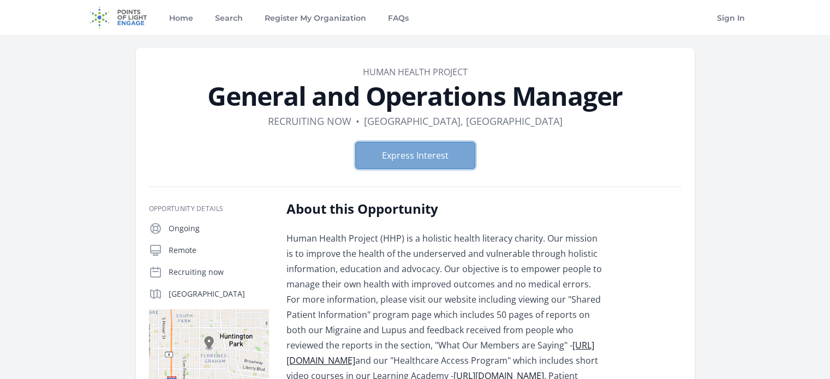
click at [440, 147] on button "Express Interest" at bounding box center [415, 155] width 120 height 27
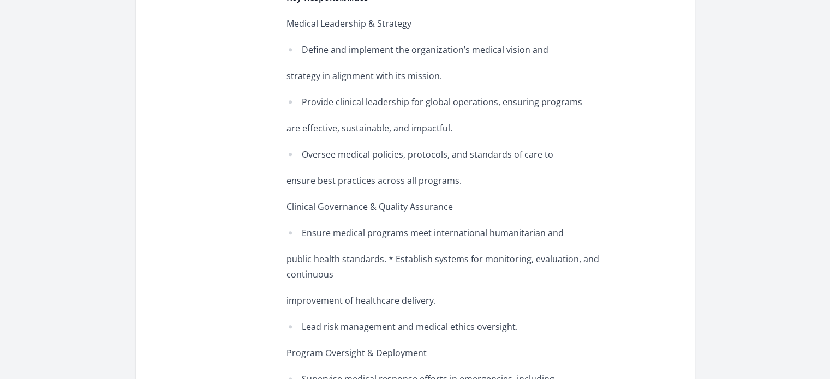
scroll to position [920, 0]
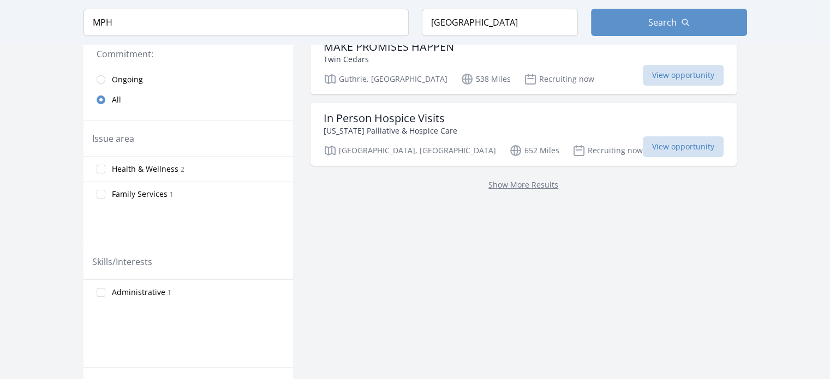
scroll to position [273, 0]
click at [489, 182] on link "Show More Results" at bounding box center [523, 183] width 70 height 10
click at [488, 181] on link "Show More Results" at bounding box center [523, 183] width 70 height 10
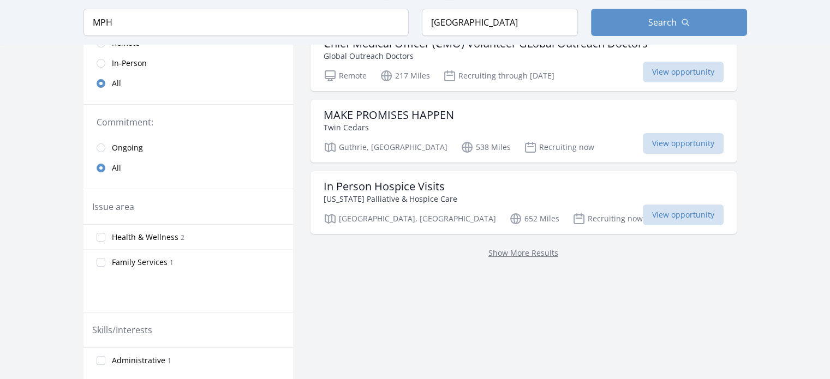
scroll to position [218, 0]
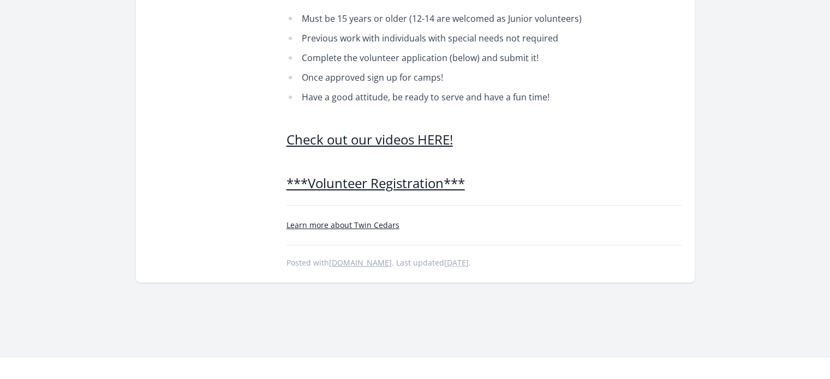
scroll to position [505, 0]
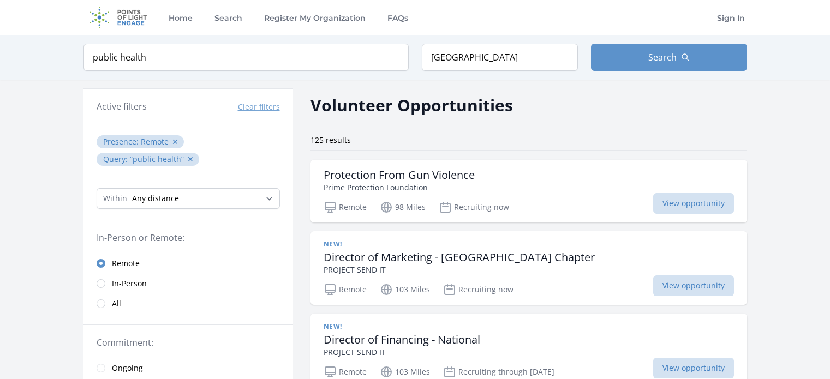
scroll to position [3657, 0]
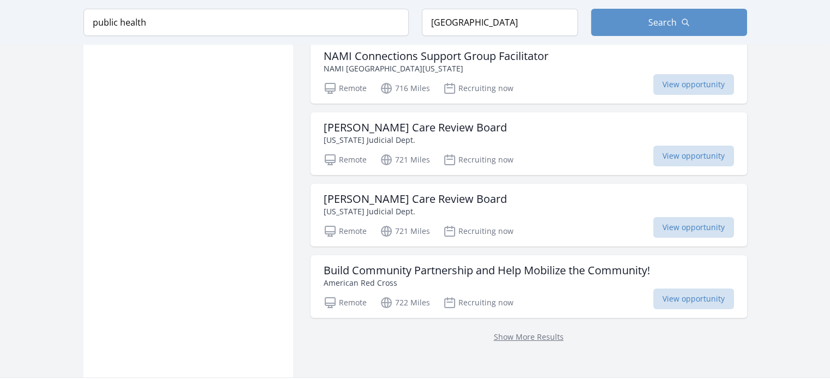
scroll to position [4213, 0]
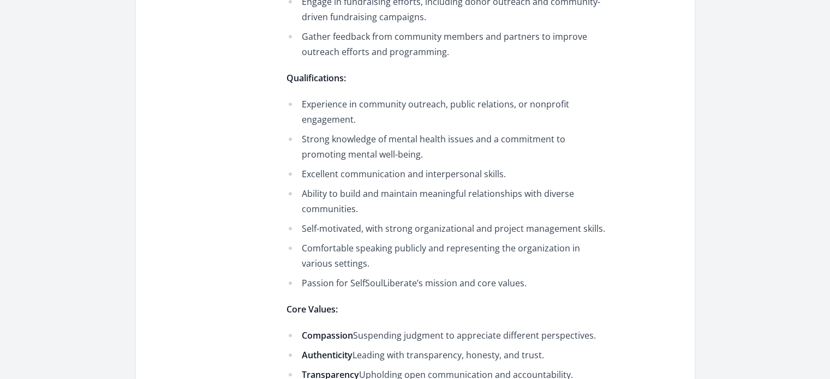
scroll to position [733, 0]
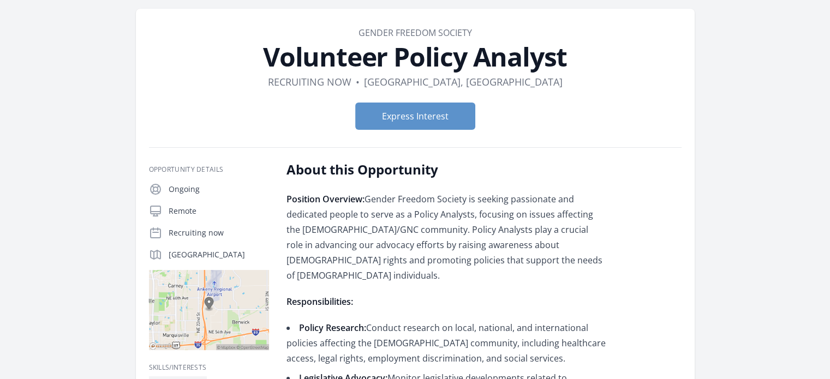
scroll to position [41, 0]
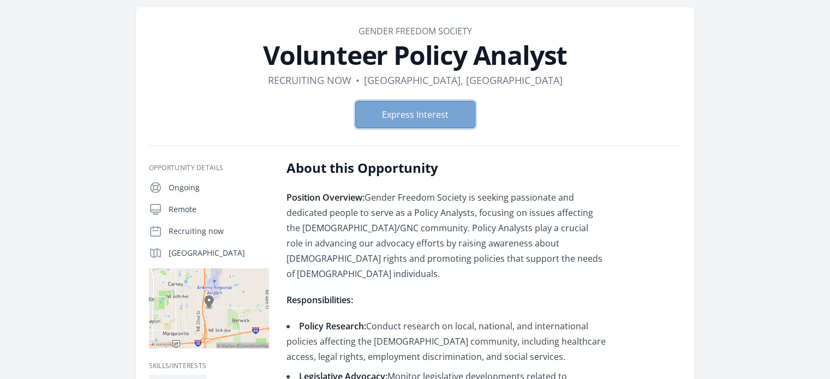
click at [441, 106] on button "Express Interest" at bounding box center [415, 114] width 120 height 27
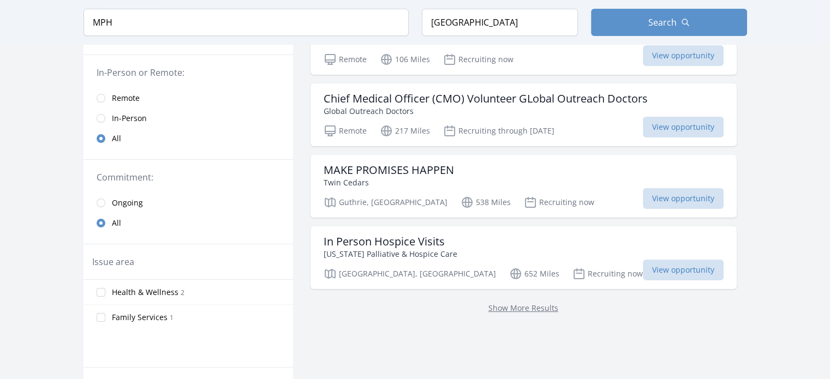
scroll to position [118, 0]
